Goal: Information Seeking & Learning: Stay updated

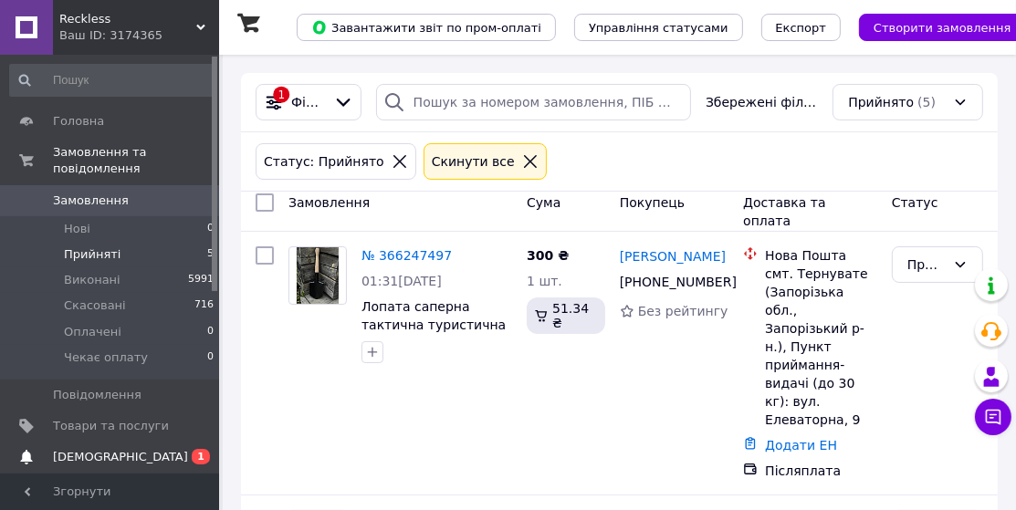
click at [85, 449] on span "[DEMOGRAPHIC_DATA]" at bounding box center [120, 457] width 135 height 16
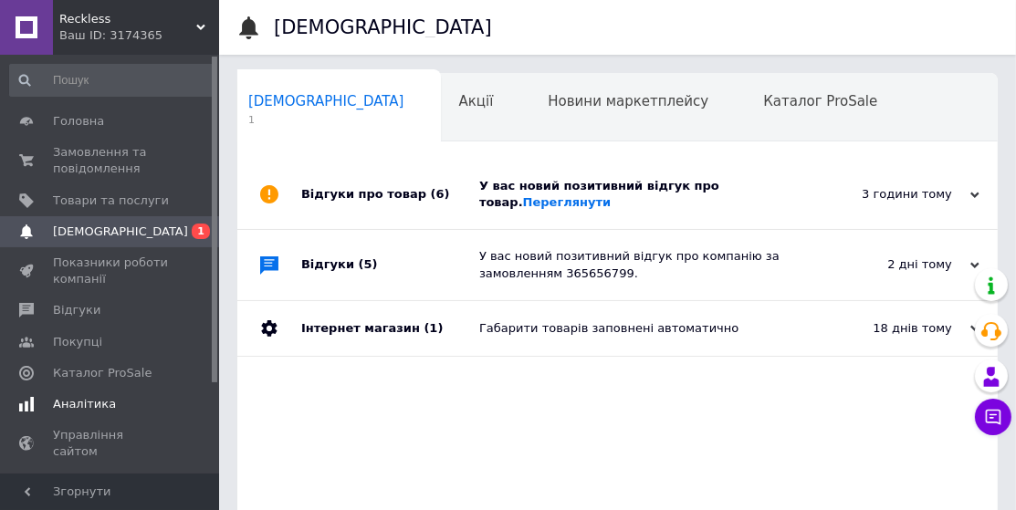
scroll to position [0, 8]
click at [523, 198] on link "Переглянути" at bounding box center [567, 202] width 89 height 14
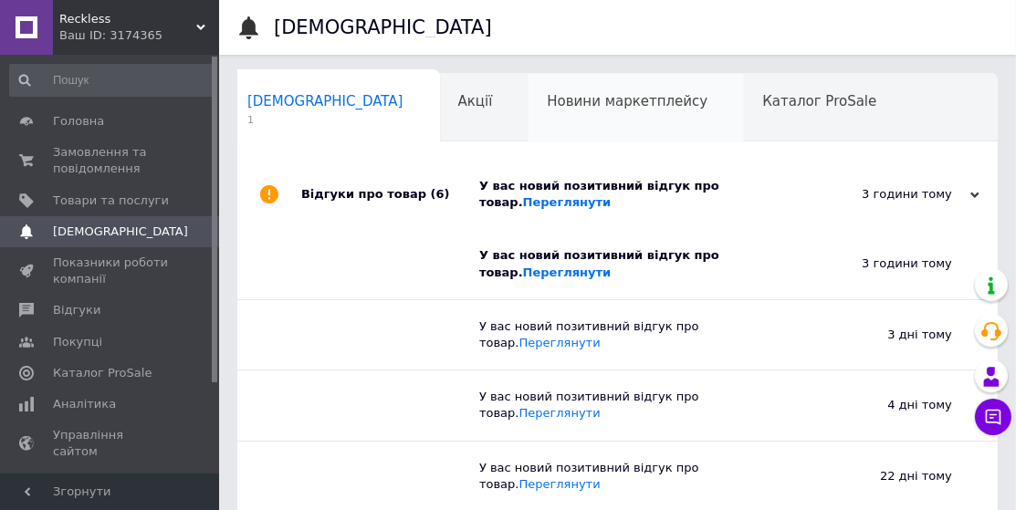
click at [547, 99] on span "Новини маркетплейсу" at bounding box center [627, 101] width 161 height 16
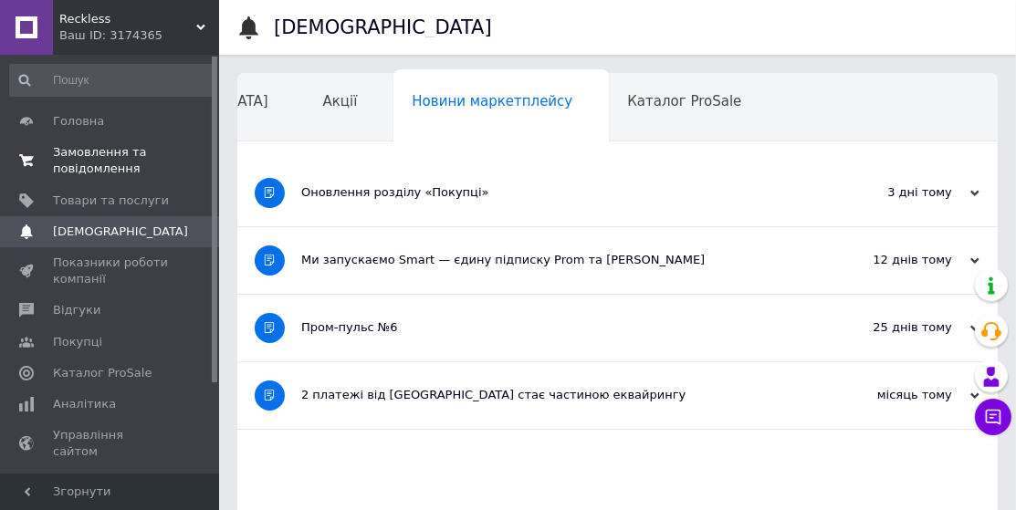
click at [78, 153] on span "Замовлення та повідомлення" at bounding box center [111, 160] width 116 height 33
